Goal: Transaction & Acquisition: Download file/media

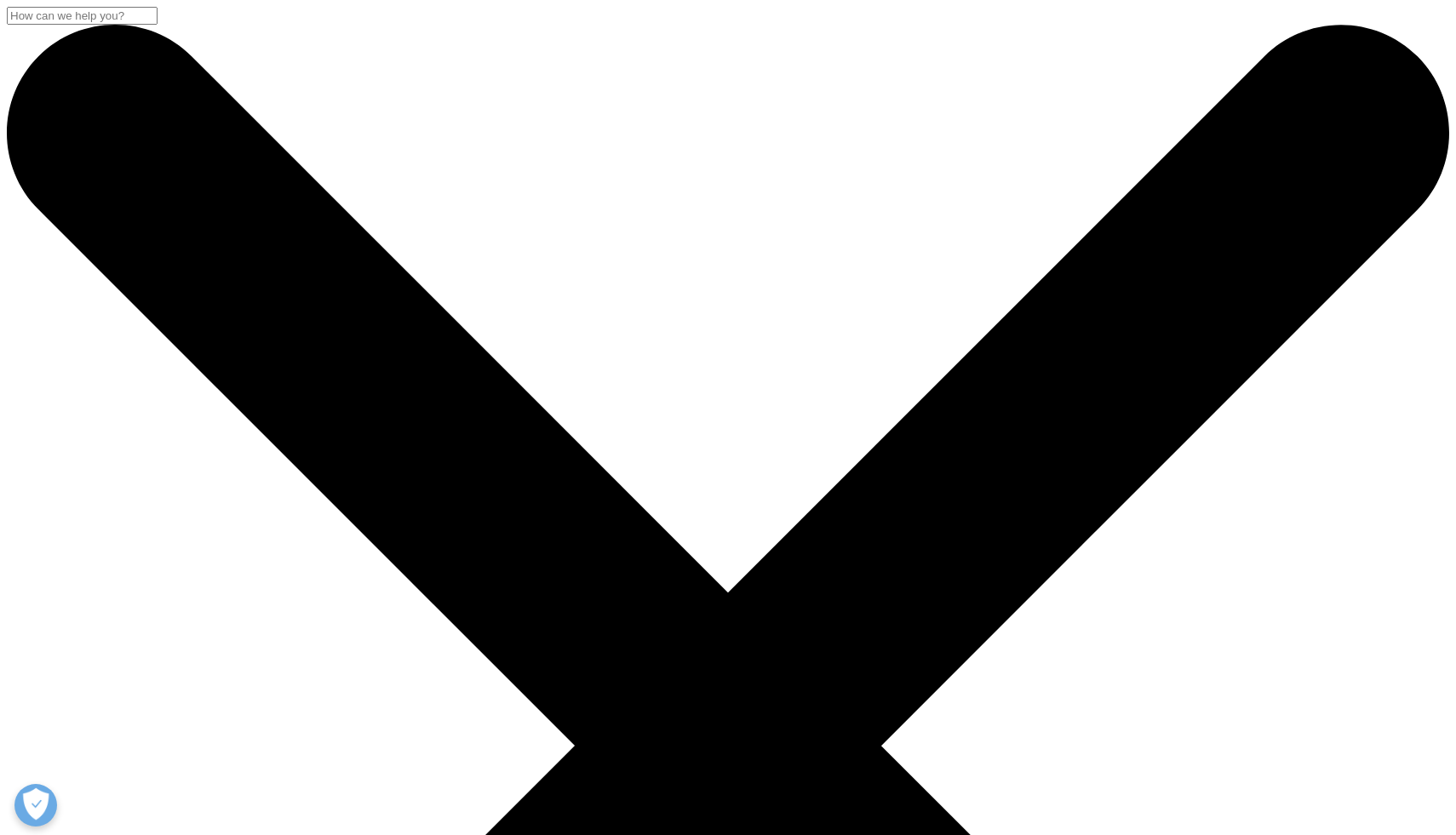
scroll to position [684, 1005]
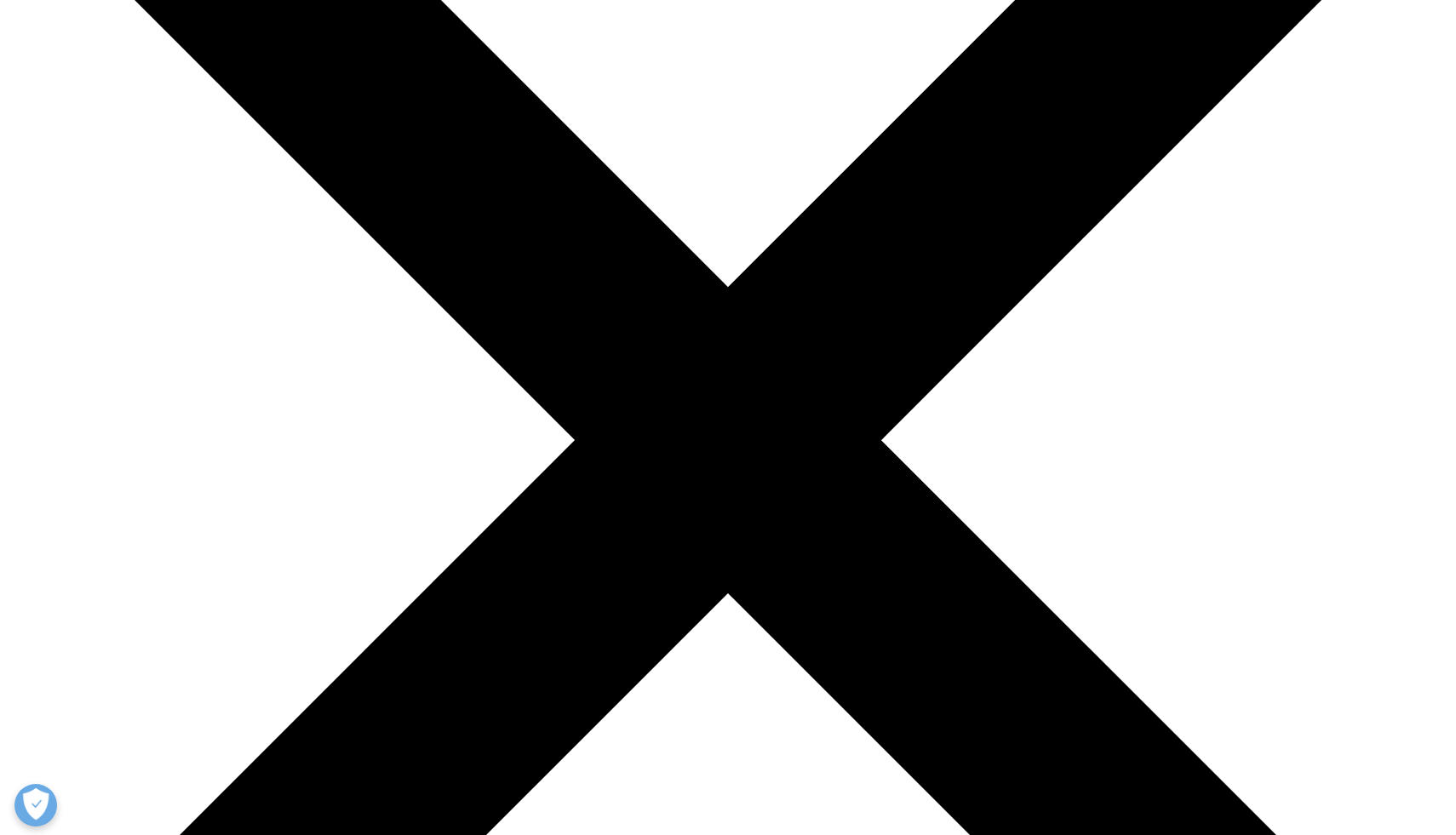
scroll to position [306, 0]
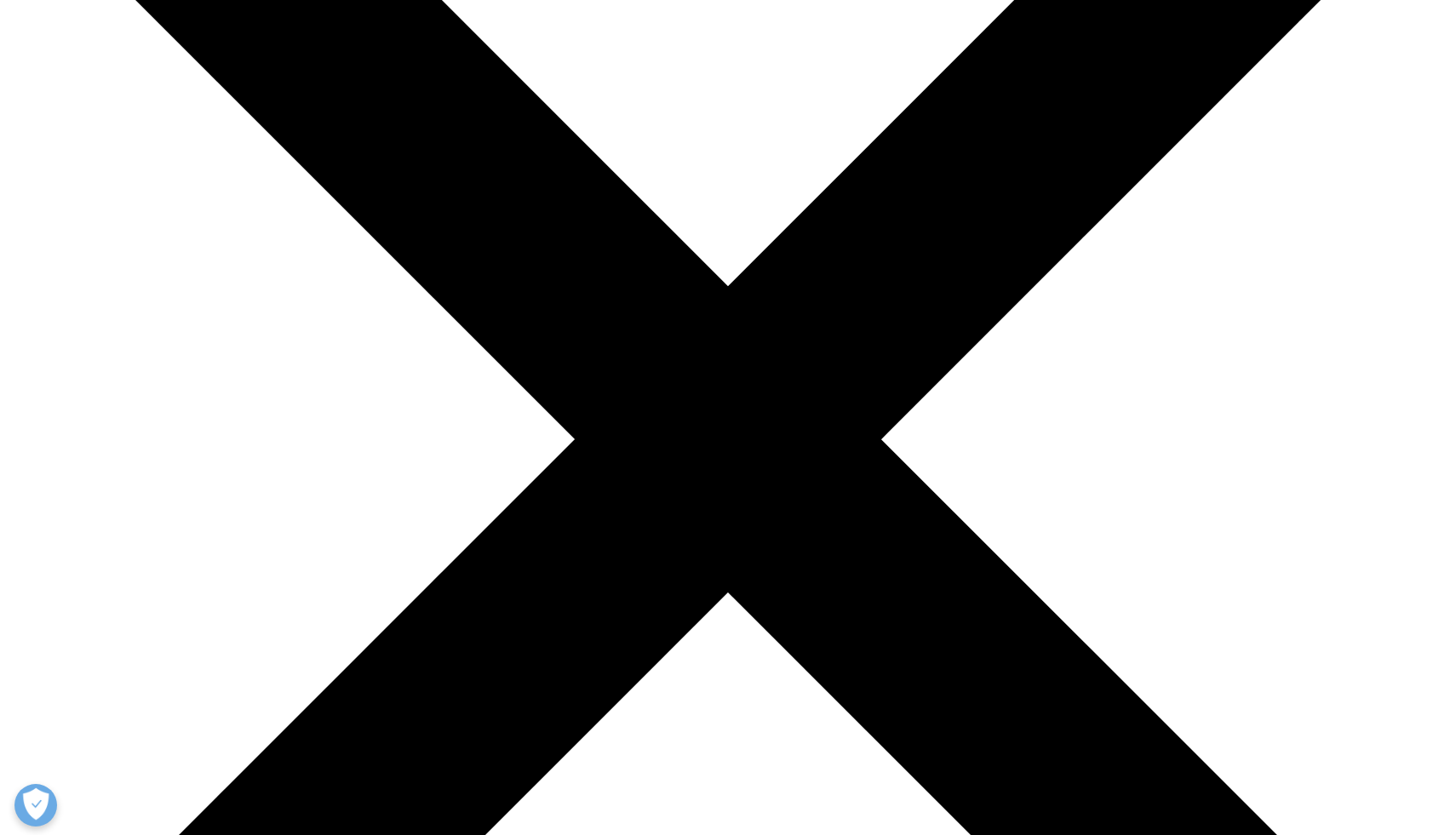
type input "[PERSON_NAME]"
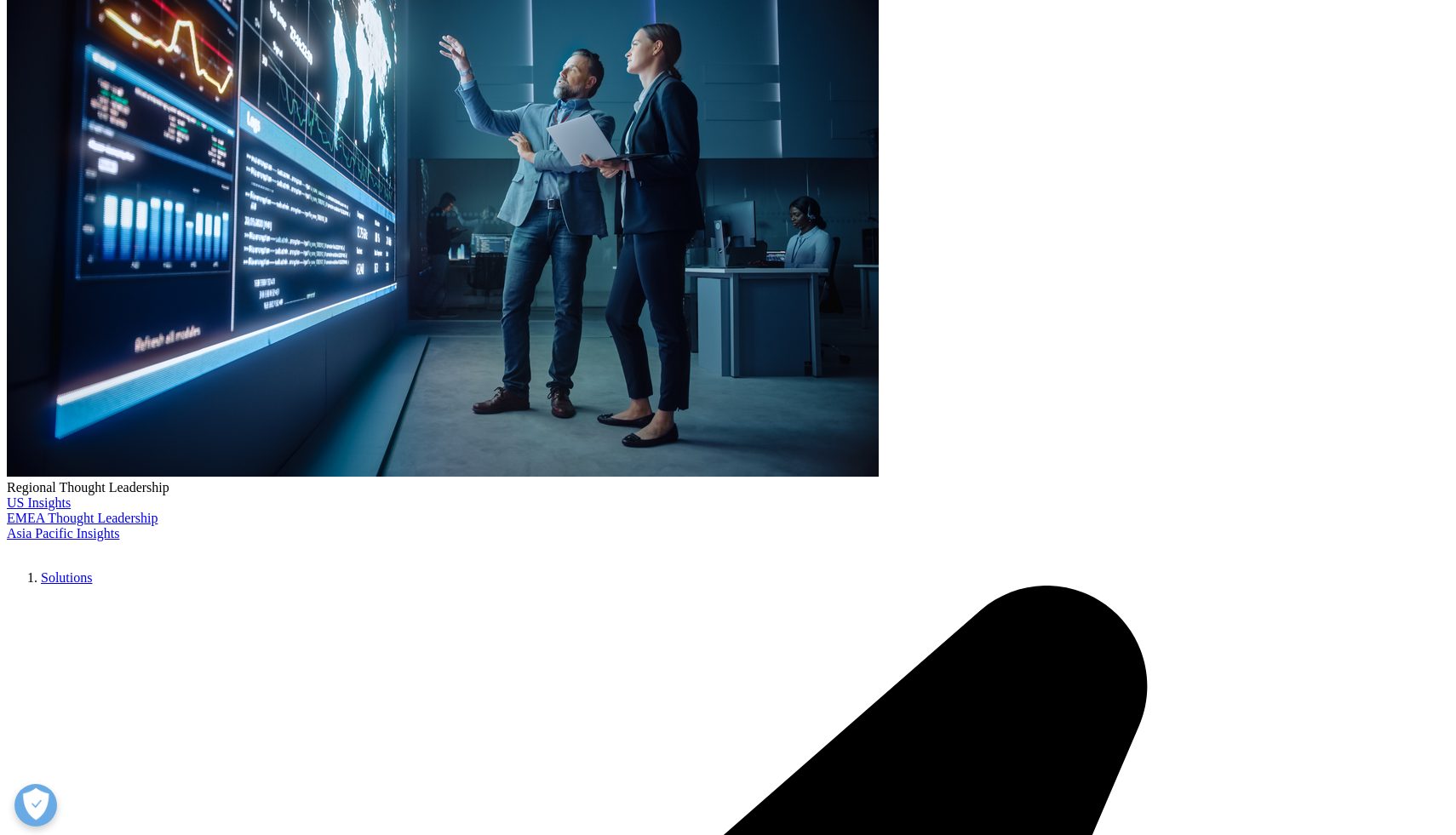
type input "[PERSON_NAME]"
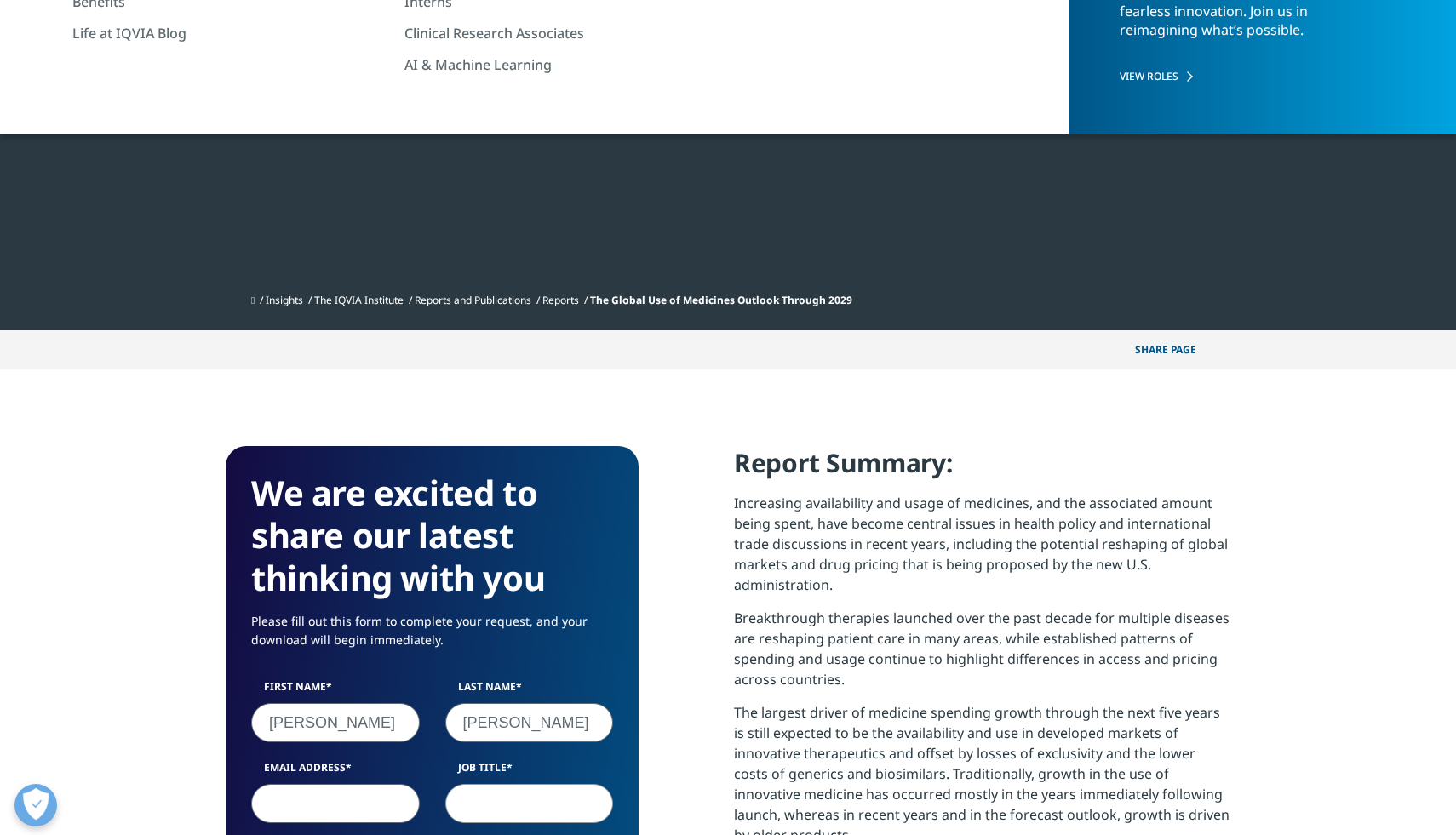
click at [305, 806] on input "Email Address" at bounding box center [336, 803] width 169 height 39
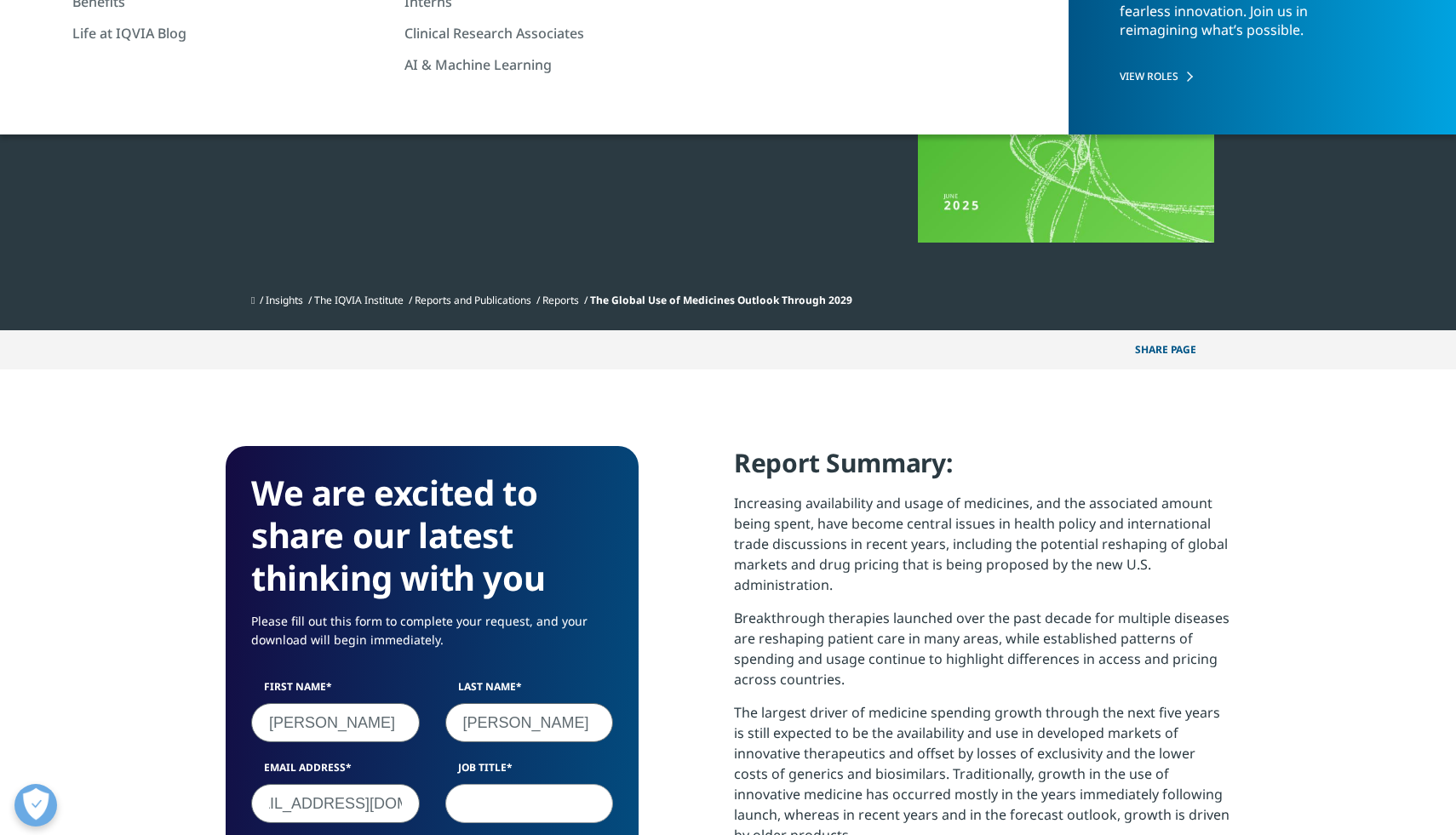
scroll to position [0, 46]
type input "[EMAIL_ADDRESS][DOMAIN_NAME]"
click at [473, 807] on input "Job Title" at bounding box center [530, 803] width 169 height 39
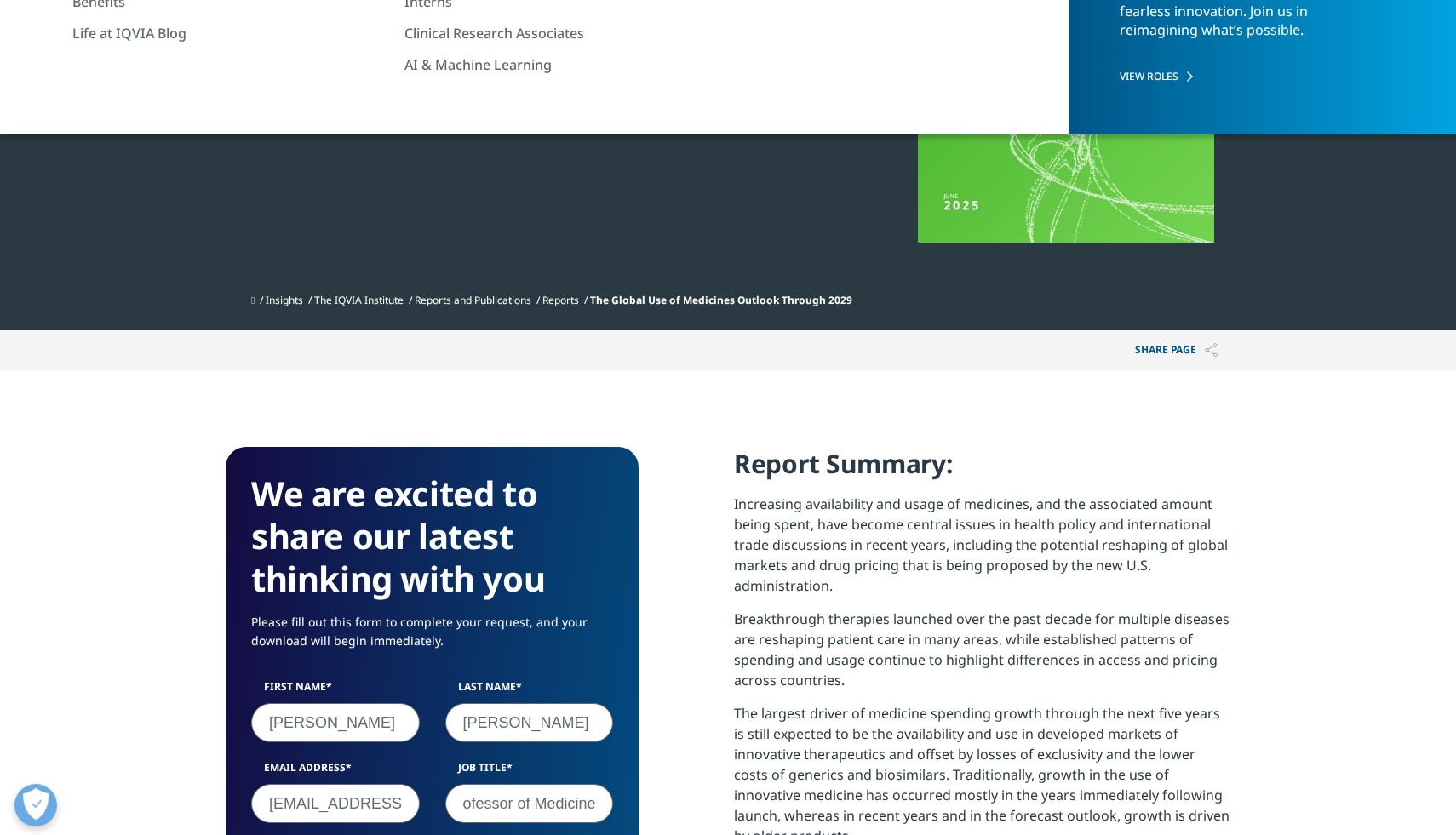
type input "Assistant Professor of Medicine"
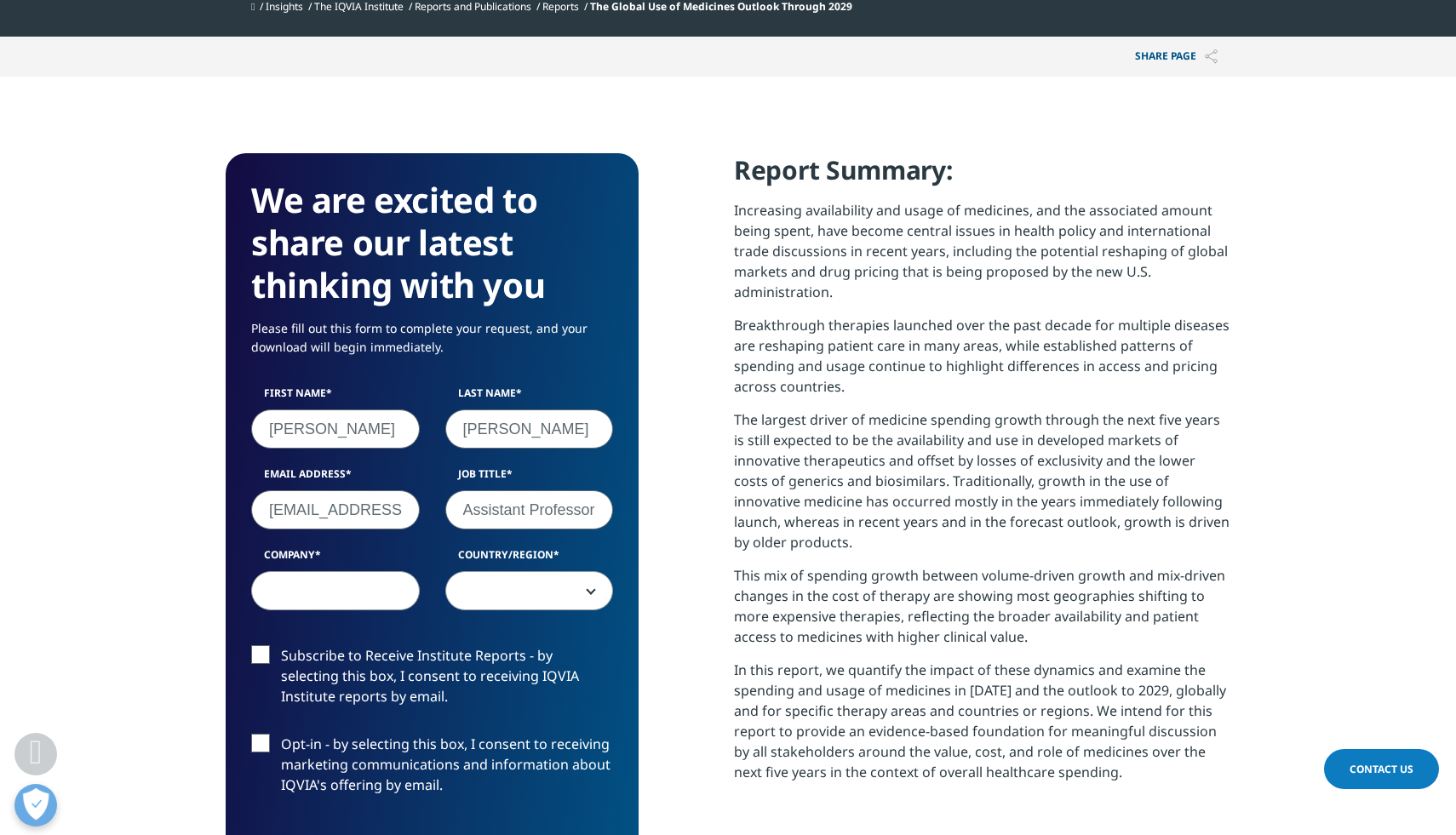
scroll to position [613, 0]
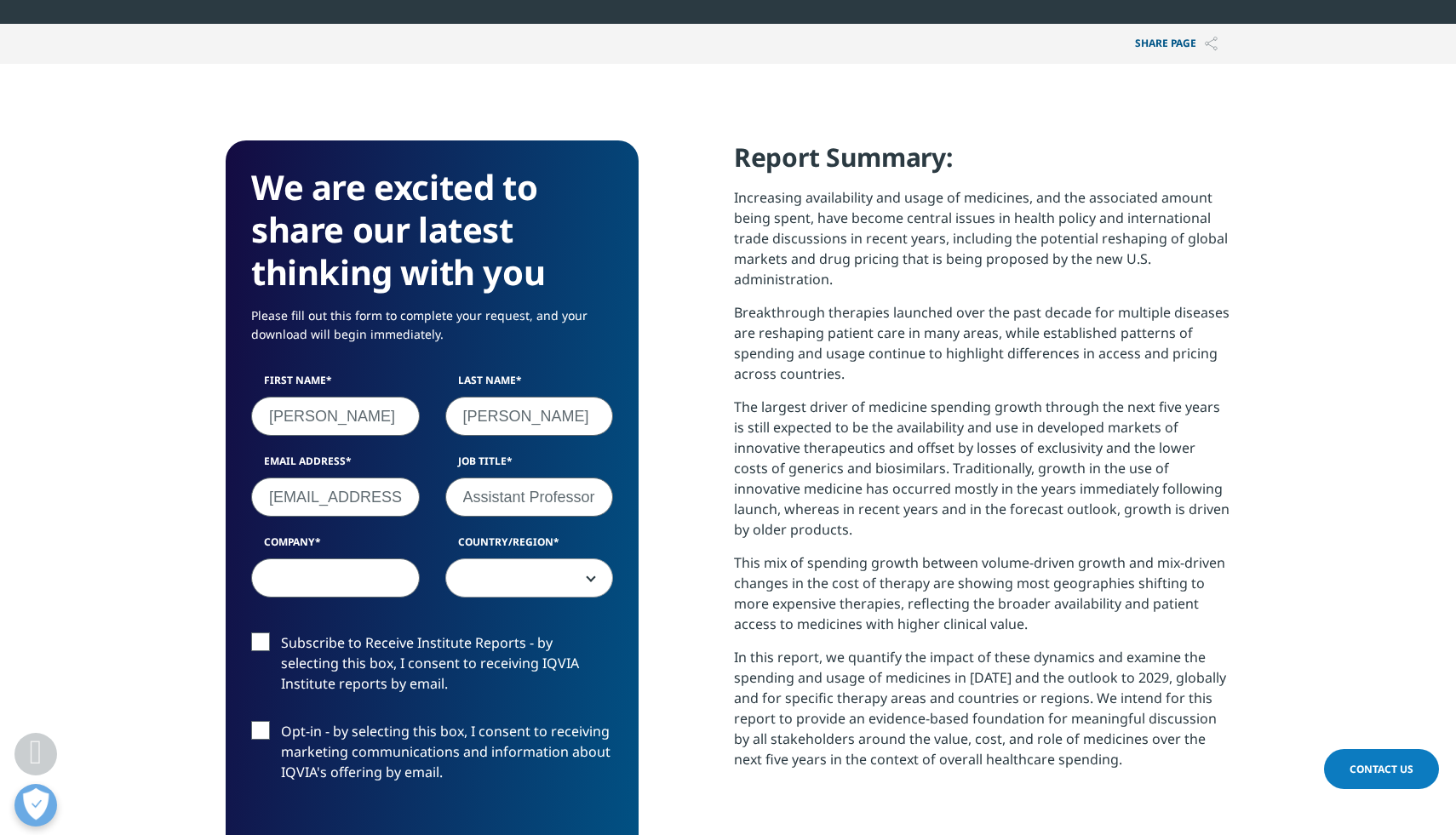
click at [309, 587] on input "Company" at bounding box center [336, 577] width 169 height 39
type input "[PERSON_NAME] Medicine"
click at [594, 579] on span at bounding box center [530, 577] width 169 height 39
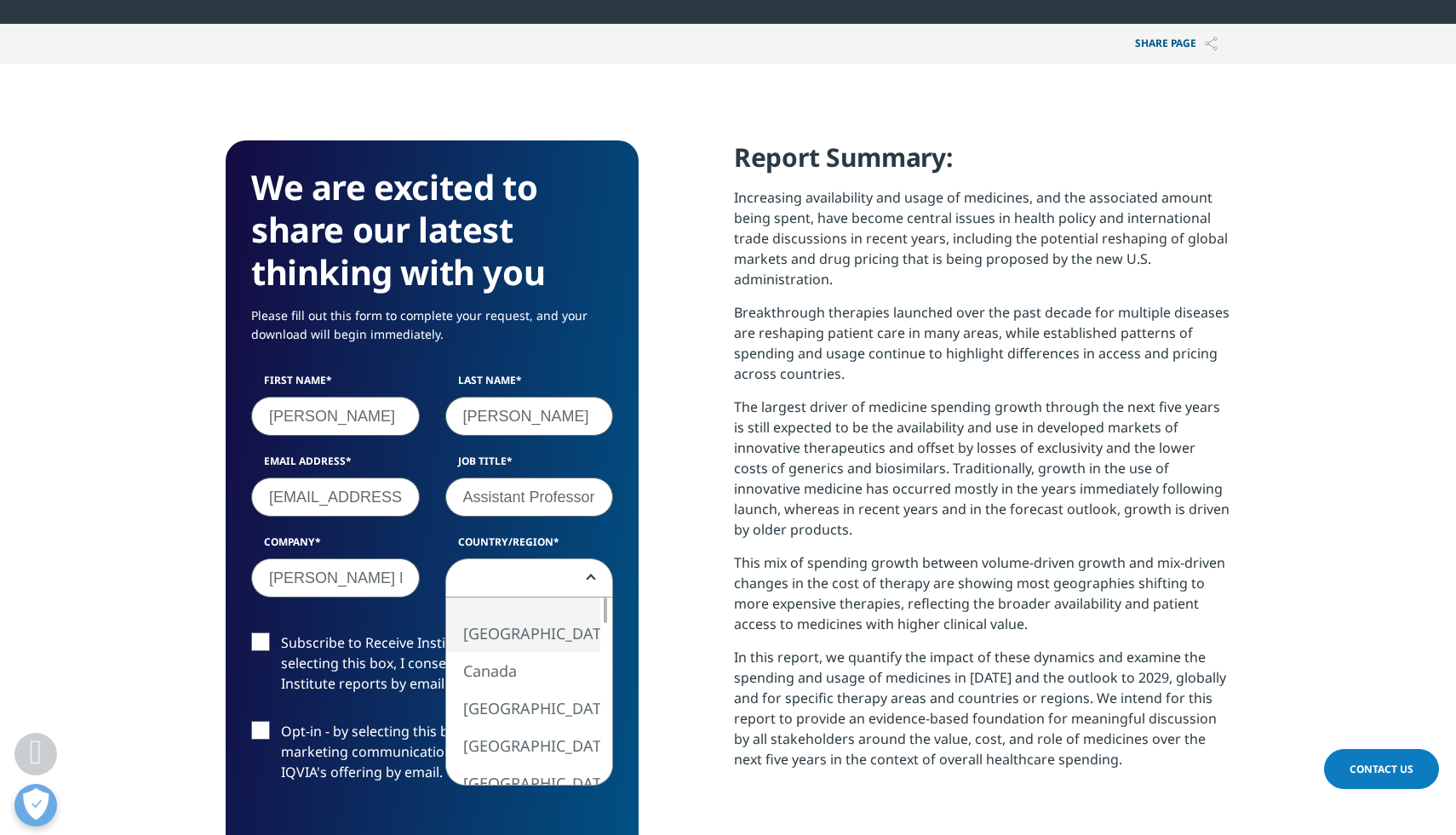
select select "[GEOGRAPHIC_DATA]"
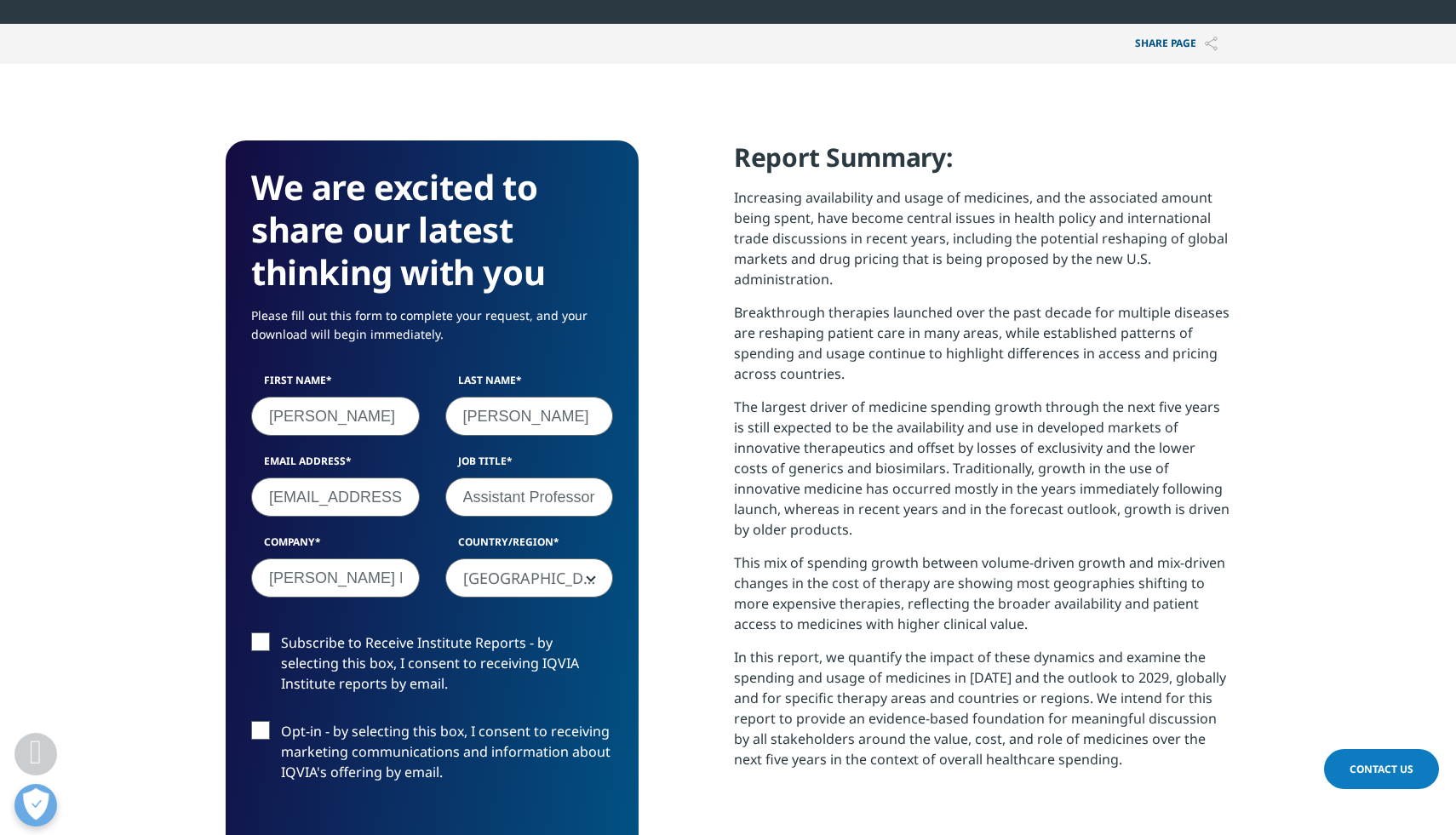
click at [265, 644] on label "Subscribe to Receive Institute Reports - by selecting this box, I consent to re…" at bounding box center [432, 667] width 362 height 71
click at [281, 632] on input "Subscribe to Receive Institute Reports - by selecting this box, I consent to re…" at bounding box center [281, 632] width 0 height 0
click at [548, 798] on div "Subscribe to Receive Institute Reports - by selecting this box, I consent to re…" at bounding box center [432, 720] width 388 height 177
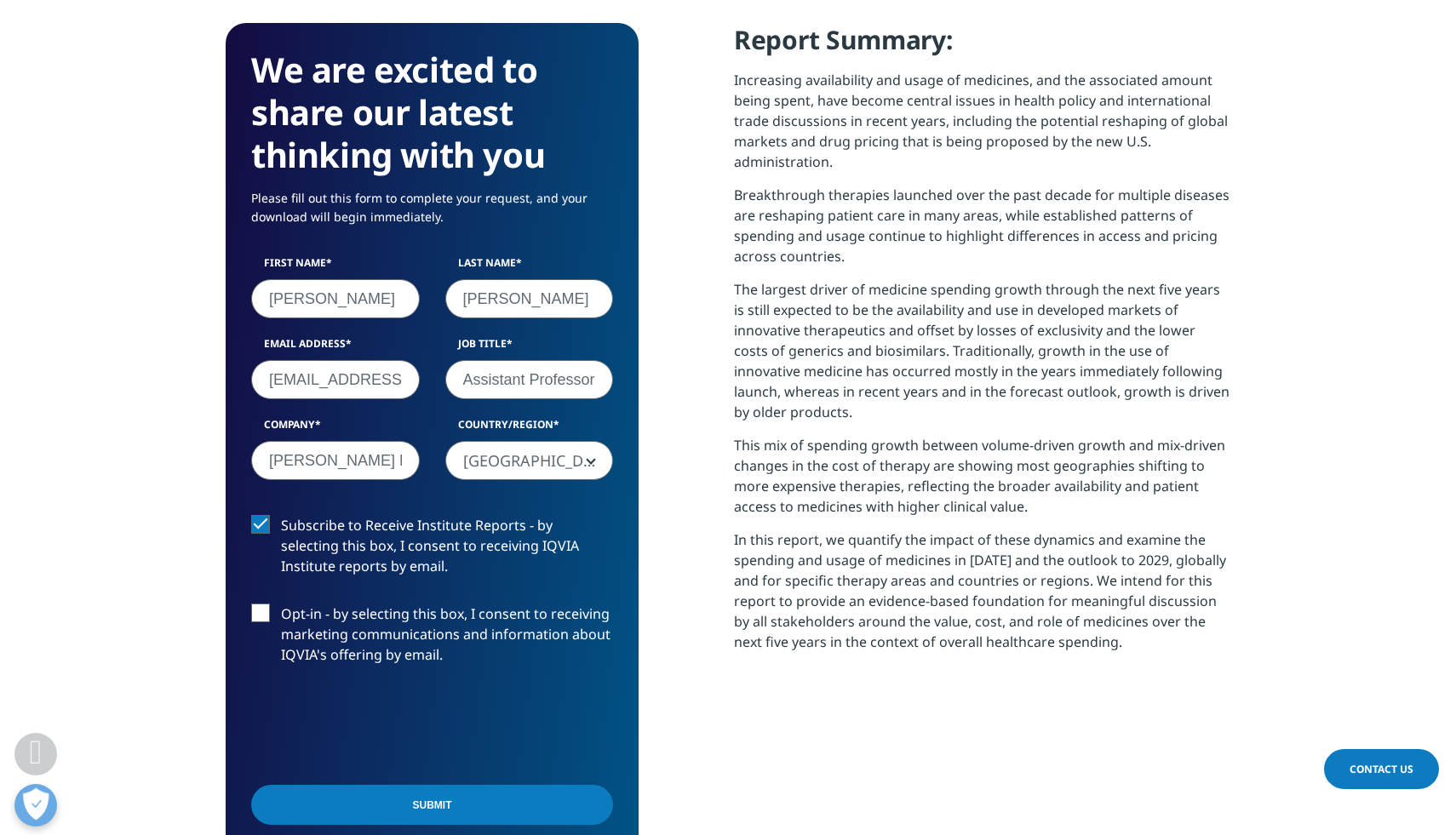
scroll to position [749, 0]
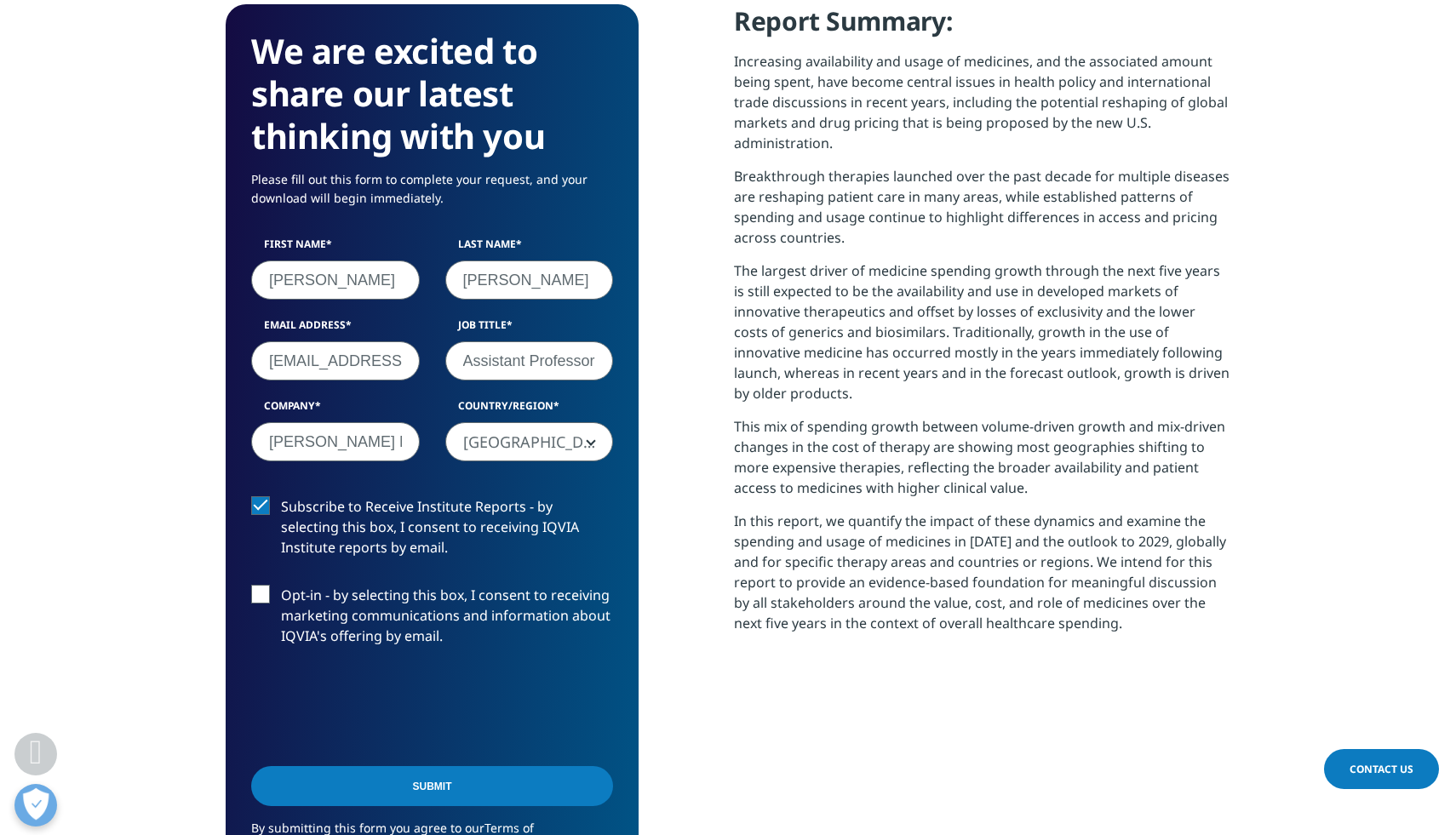
click at [436, 787] on input "Submit" at bounding box center [432, 786] width 362 height 40
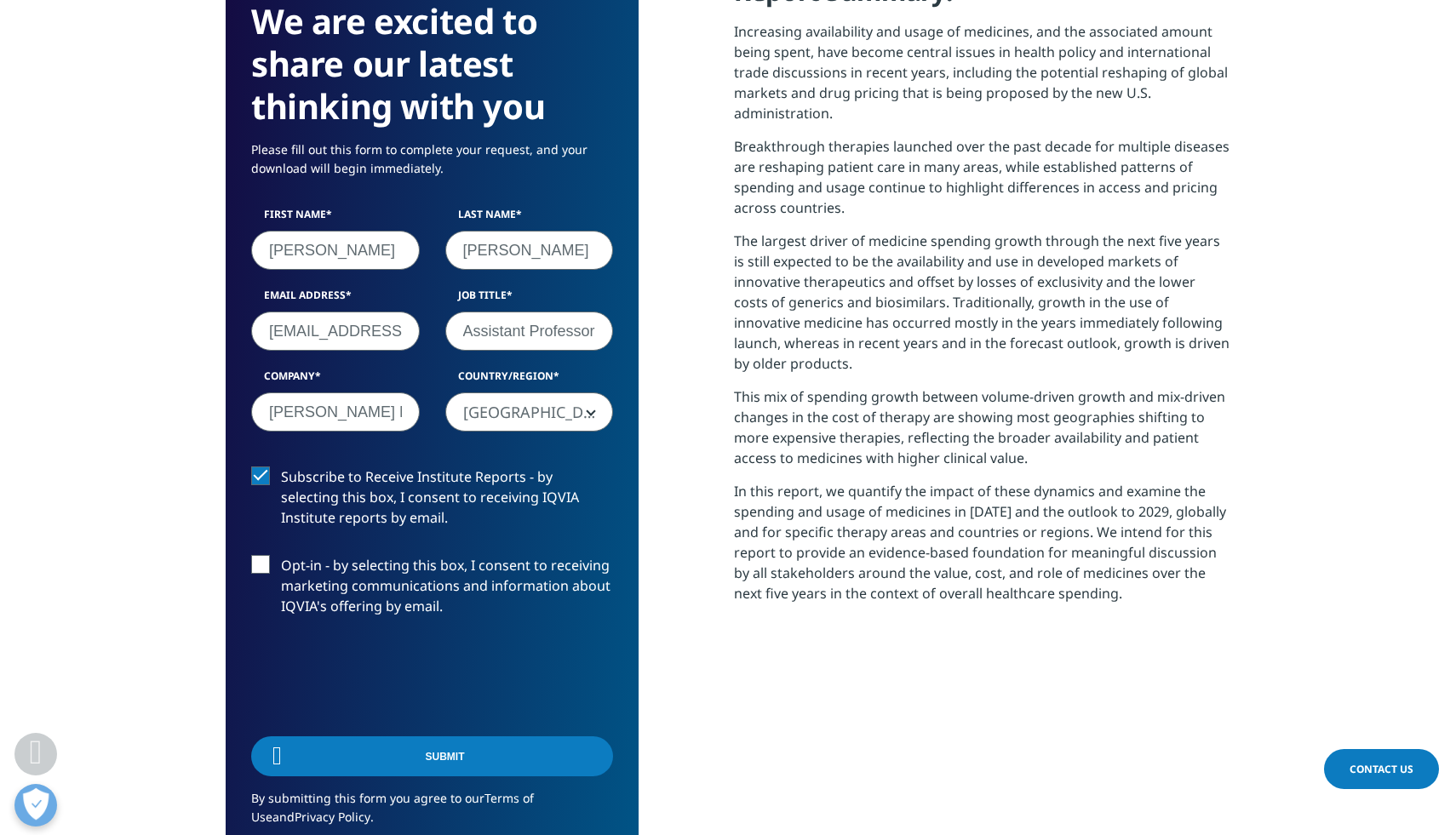
scroll to position [9, 9]
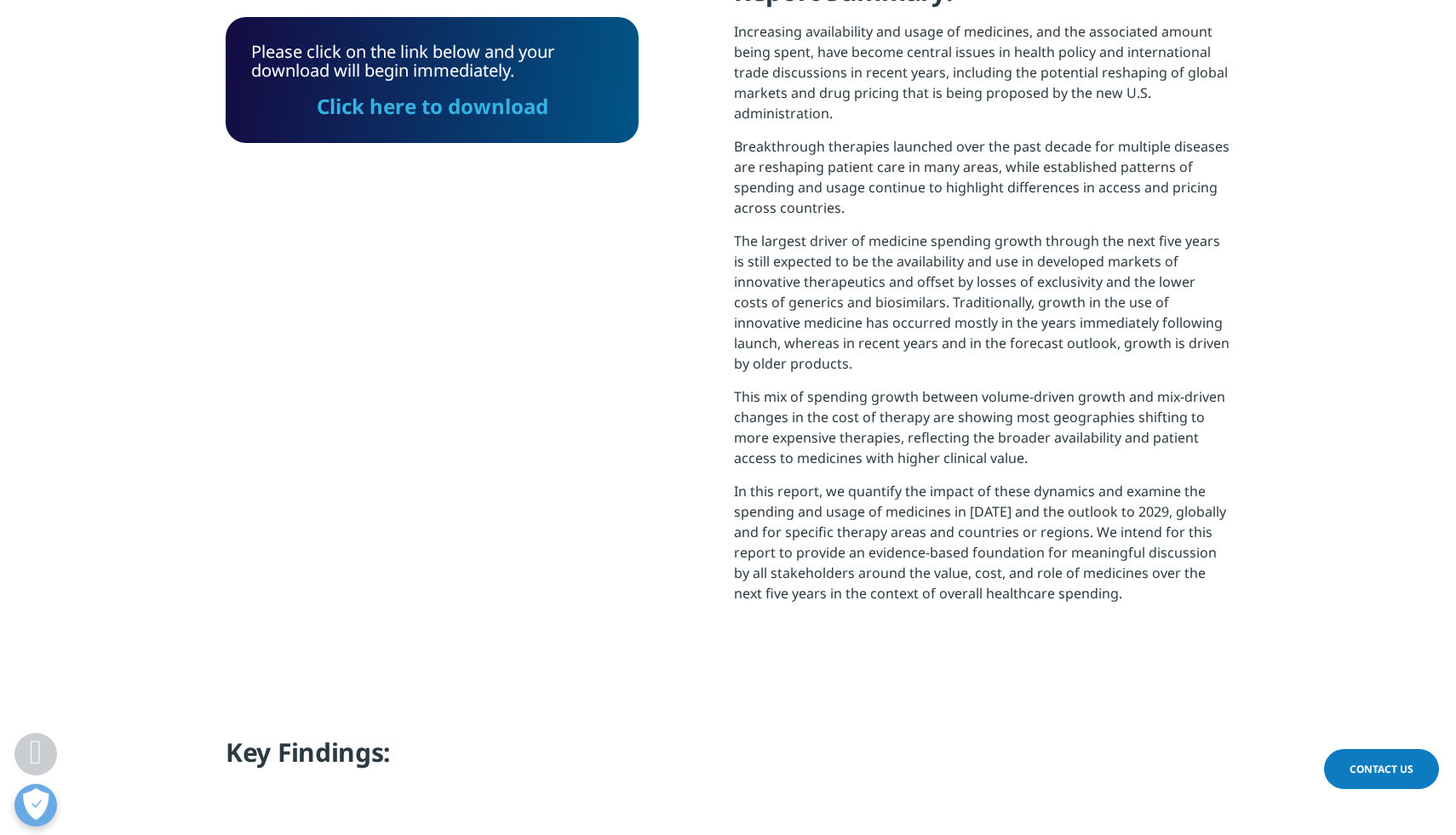
click at [393, 109] on link "Click here to download" at bounding box center [432, 106] width 231 height 28
